Goal: Transaction & Acquisition: Purchase product/service

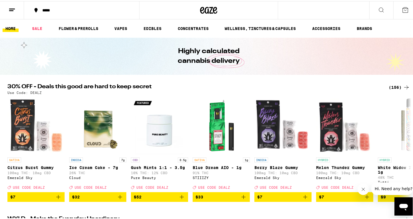
click at [395, 84] on div "(156)" at bounding box center [399, 86] width 21 height 7
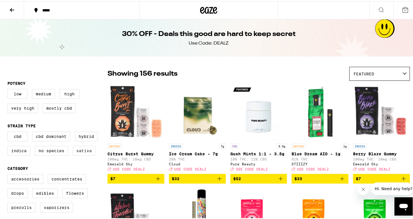
click at [86, 155] on label "Sativa" at bounding box center [84, 150] width 23 height 10
click at [9, 132] on input "Sativa" at bounding box center [9, 131] width 0 height 0
checkbox input "true"
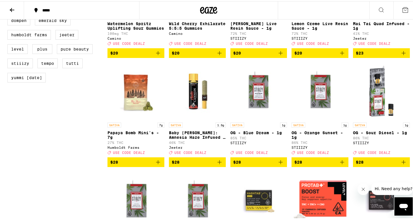
scroll to position [340, 0]
